Goal: Transaction & Acquisition: Purchase product/service

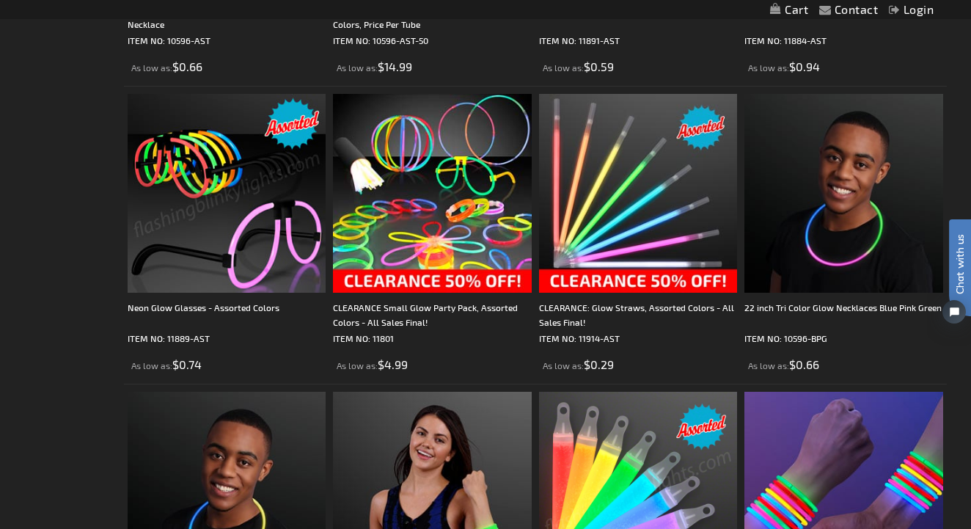
scroll to position [507, 0]
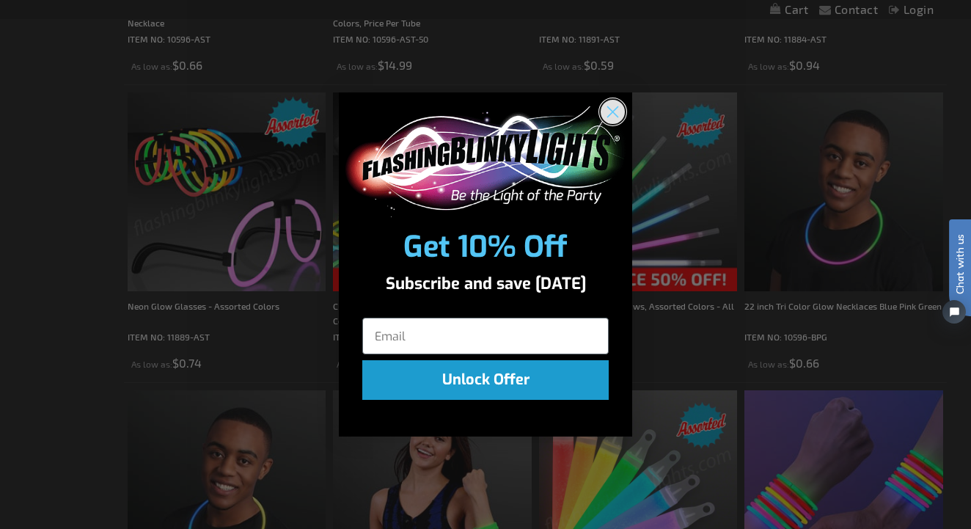
click at [615, 108] on circle "Close dialog" at bounding box center [613, 112] width 24 height 24
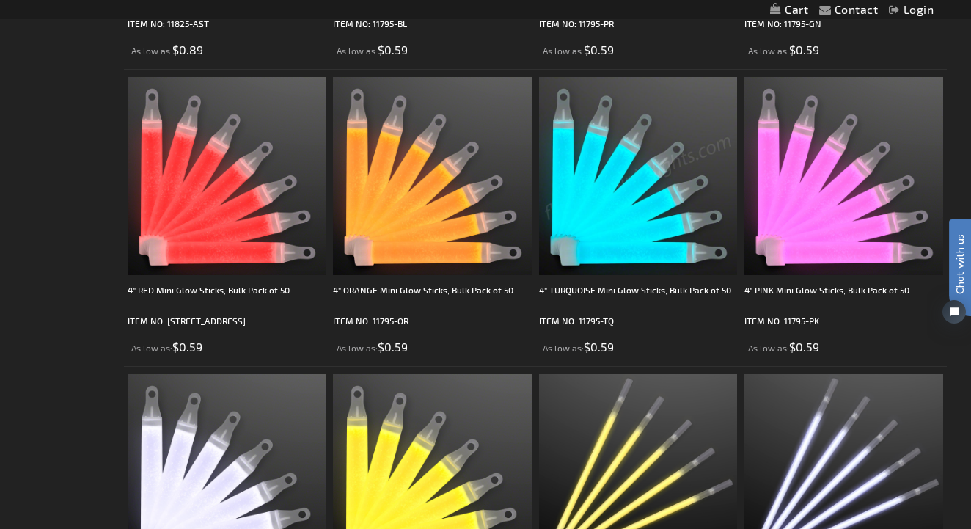
scroll to position [1409, 0]
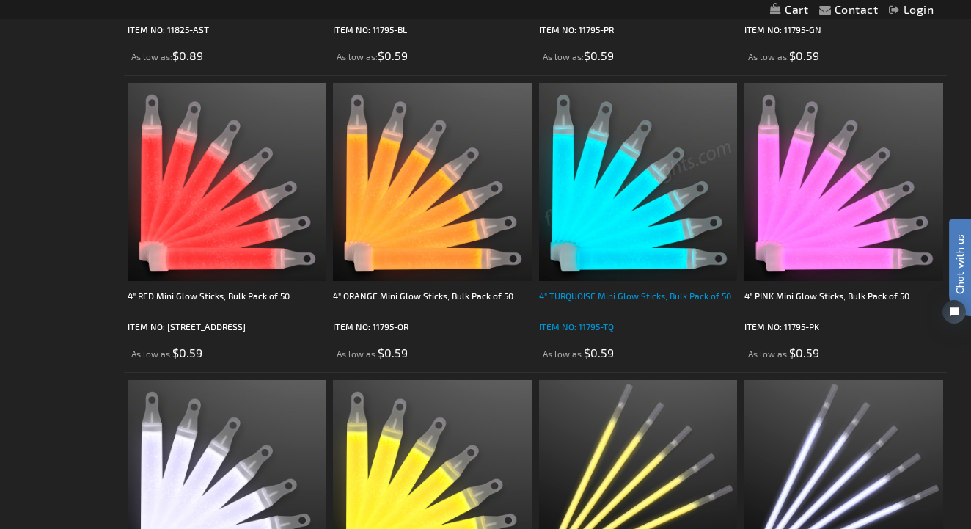
click at [631, 294] on div "4" TURQUOISE Mini Glow Sticks, Bulk Pack of 50" at bounding box center [638, 302] width 198 height 29
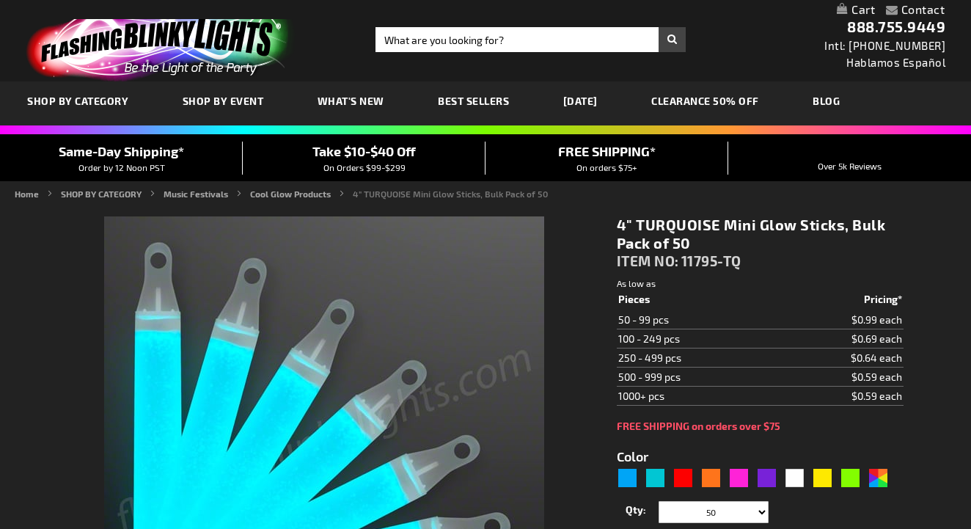
scroll to position [155, 1]
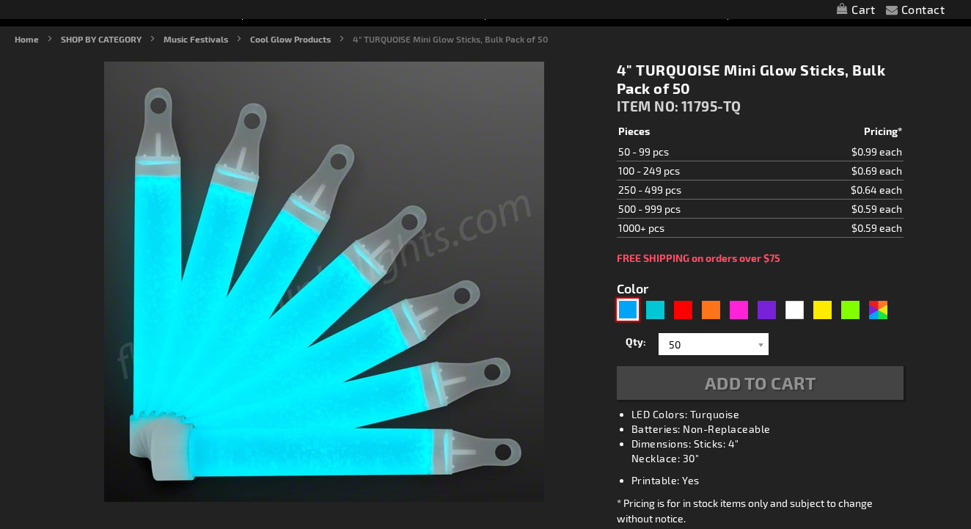
click at [629, 298] on div "Blue" at bounding box center [628, 309] width 22 height 22
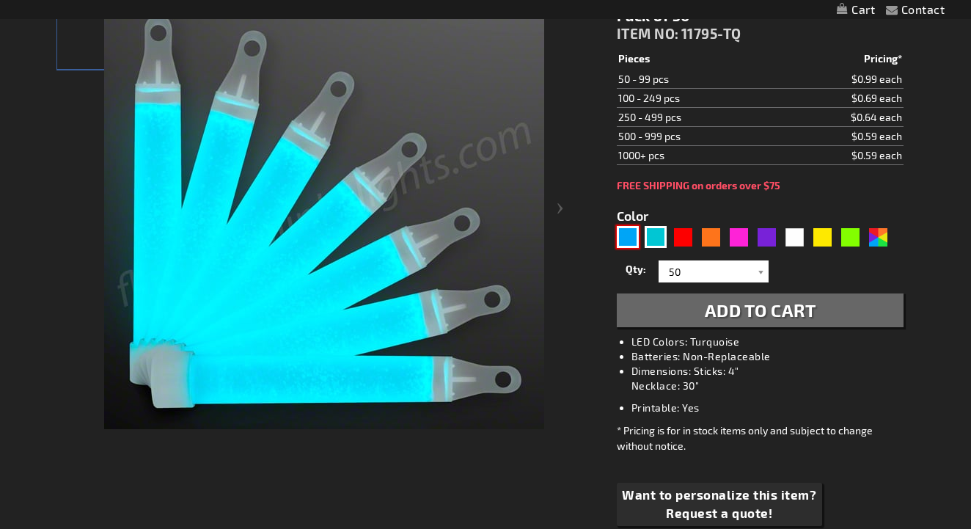
click at [628, 236] on div "Blue" at bounding box center [628, 237] width 22 height 22
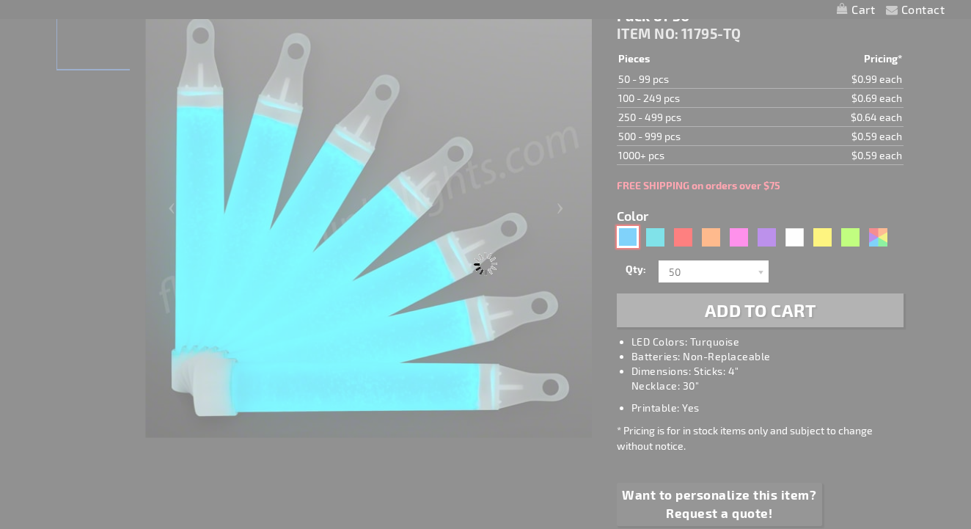
type input "5629"
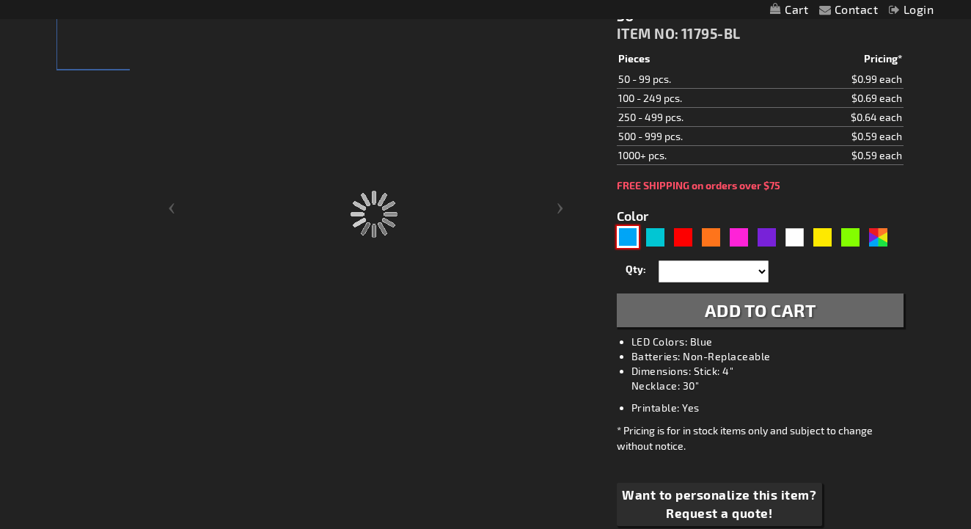
type input "11795-BL"
type input "Customize - 4&quot; BLUE Mini Glow Sticks, Bulk Pack of 50 - ITEM NO: 11795-BL"
